Goal: Find specific page/section: Find specific page/section

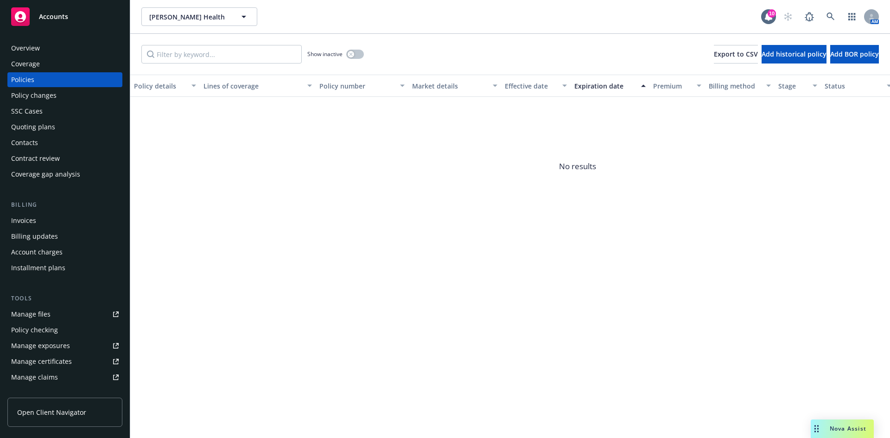
click at [100, 26] on div "Accounts" at bounding box center [65, 16] width 108 height 19
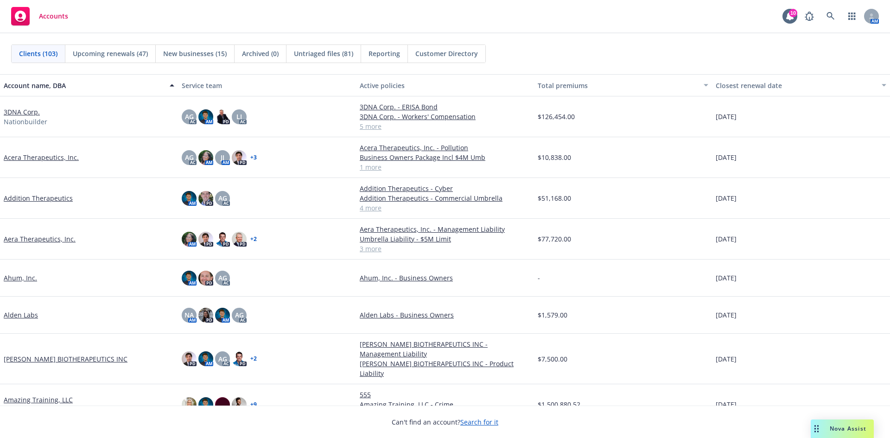
click at [23, 114] on link "3DNA Corp." at bounding box center [22, 112] width 36 height 10
